Goal: Task Accomplishment & Management: Manage account settings

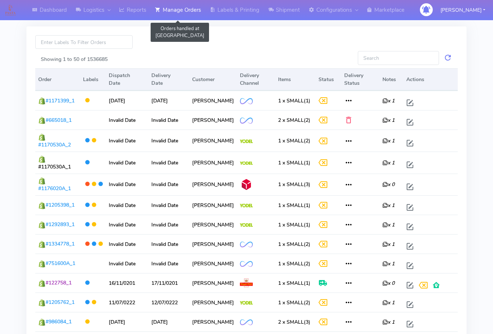
click at [172, 13] on link "Manage Orders" at bounding box center [178, 10] width 55 height 20
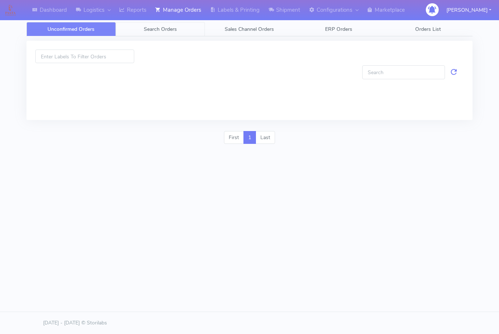
click at [171, 25] on link "Search Orders" at bounding box center [160, 29] width 89 height 14
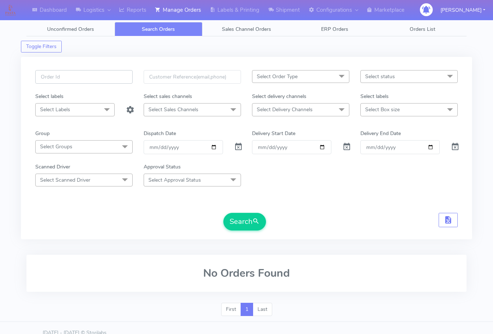
click at [85, 76] on input "text" at bounding box center [83, 77] width 97 height 14
paste input "1622215"
type input "1622215"
click at [236, 147] on span at bounding box center [238, 148] width 9 height 7
click at [242, 219] on button "Search" at bounding box center [244, 222] width 43 height 18
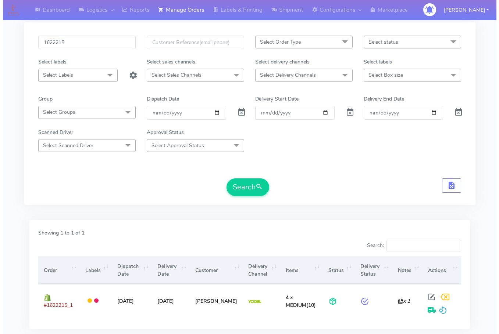
scroll to position [81, 0]
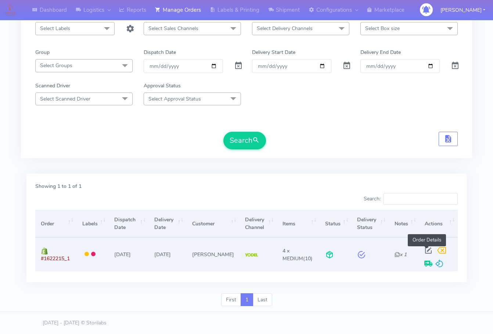
click at [427, 250] on span at bounding box center [428, 252] width 13 height 7
select select "5"
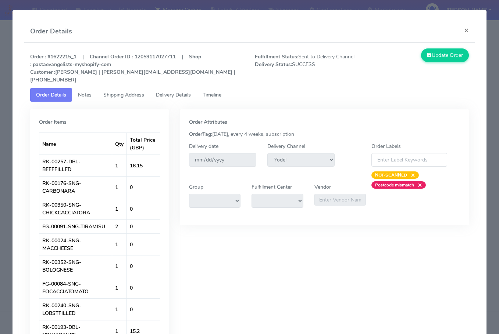
click at [77, 88] on link "Notes" at bounding box center [84, 95] width 25 height 14
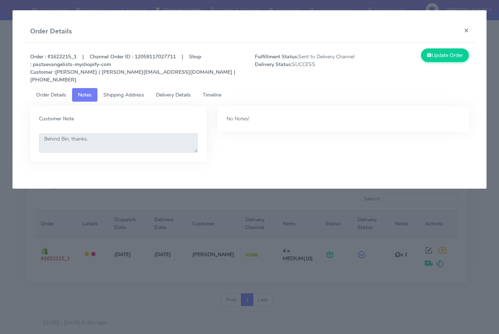
click at [123, 91] on span "Shipping Address" at bounding box center [123, 94] width 41 height 7
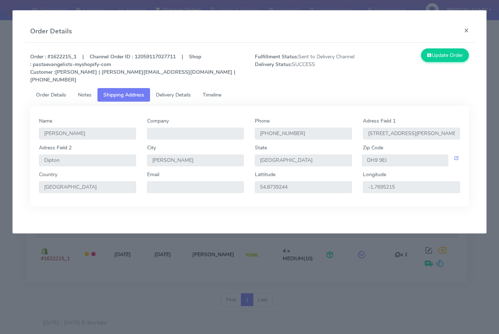
click at [182, 91] on span "Delivery Details" at bounding box center [173, 94] width 35 height 7
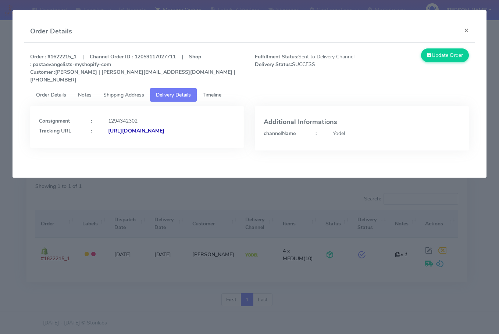
click at [140, 91] on span "Shipping Address" at bounding box center [123, 94] width 41 height 7
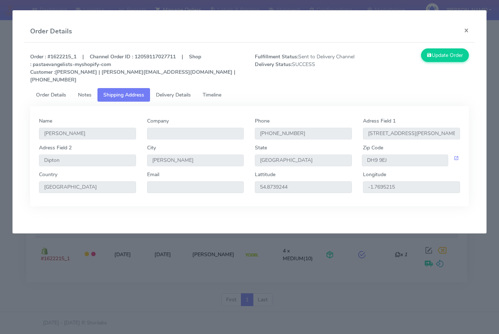
click at [177, 91] on span "Delivery Details" at bounding box center [173, 94] width 35 height 7
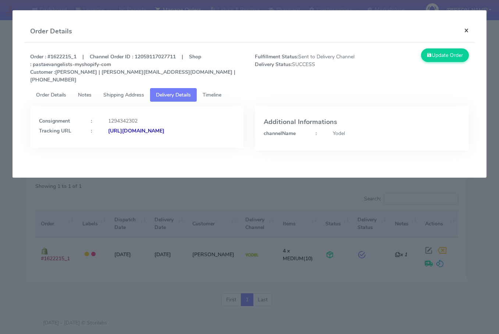
click at [470, 31] on button "×" at bounding box center [466, 30] width 17 height 19
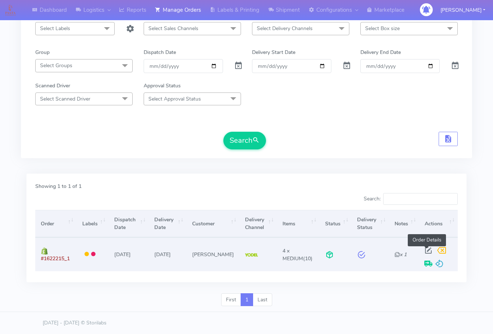
click at [425, 250] on span at bounding box center [428, 252] width 13 height 7
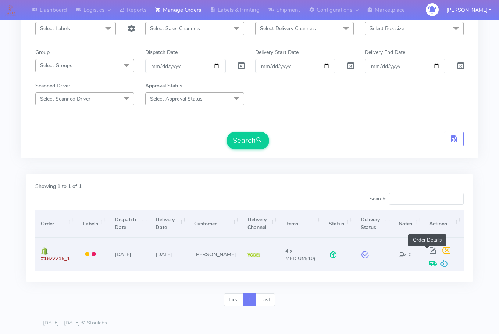
select select "5"
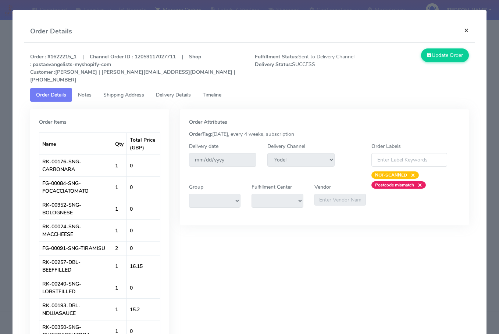
click at [460, 29] on button "×" at bounding box center [466, 30] width 17 height 19
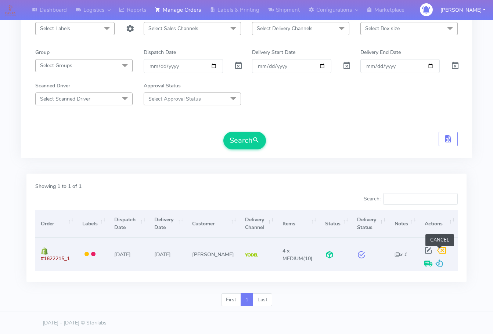
click at [441, 251] on span at bounding box center [441, 252] width 13 height 7
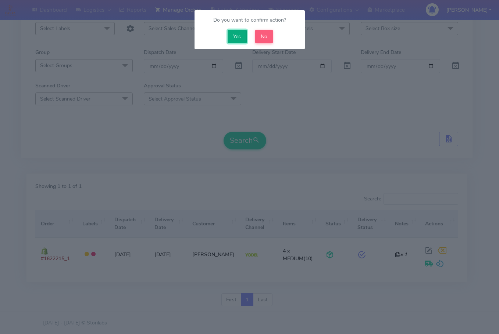
click at [239, 39] on button "Yes" at bounding box center [236, 37] width 19 height 14
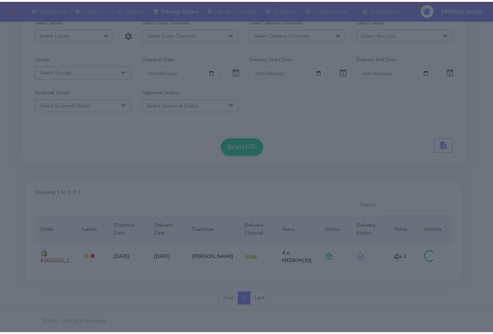
scroll to position [75, 0]
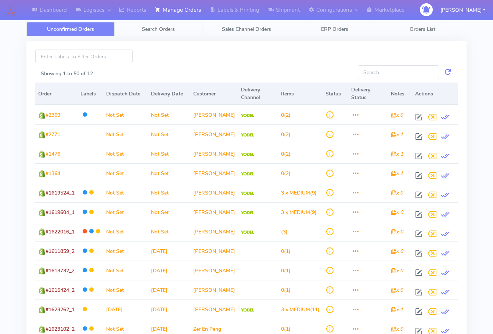
click at [152, 31] on span "Search Orders" at bounding box center [158, 29] width 33 height 7
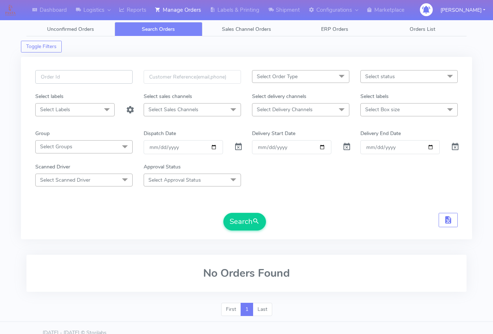
click at [99, 75] on input "text" at bounding box center [83, 77] width 97 height 14
paste input "1622215"
type input "1622215"
click at [237, 147] on span at bounding box center [238, 148] width 9 height 7
click at [238, 221] on button "Search" at bounding box center [244, 222] width 43 height 18
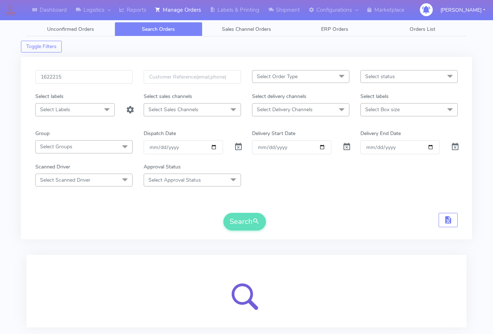
scroll to position [46, 0]
